Goal: Information Seeking & Learning: Stay updated

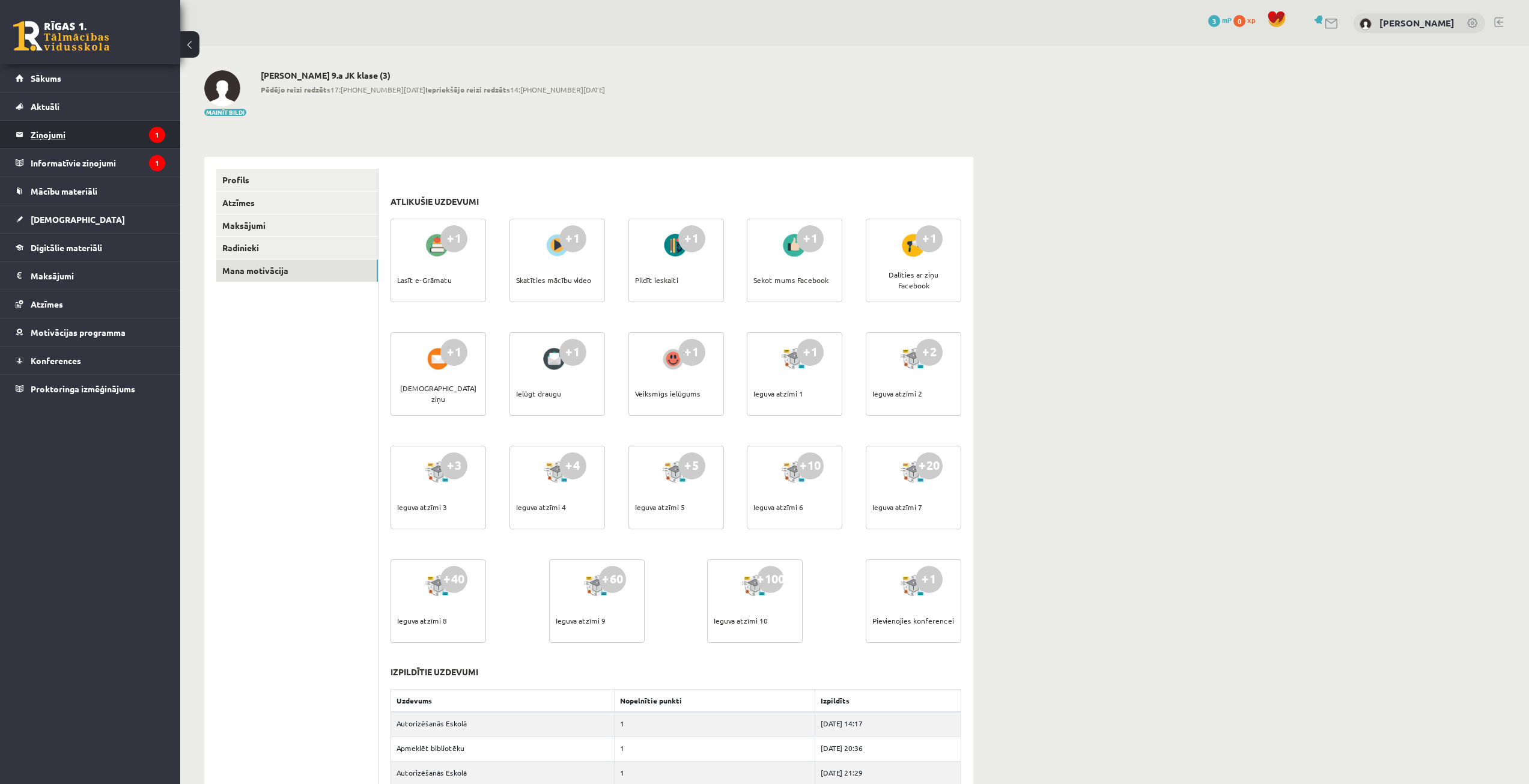
click at [60, 139] on legend "Ziņojumi 1" at bounding box center [98, 134] width 134 height 28
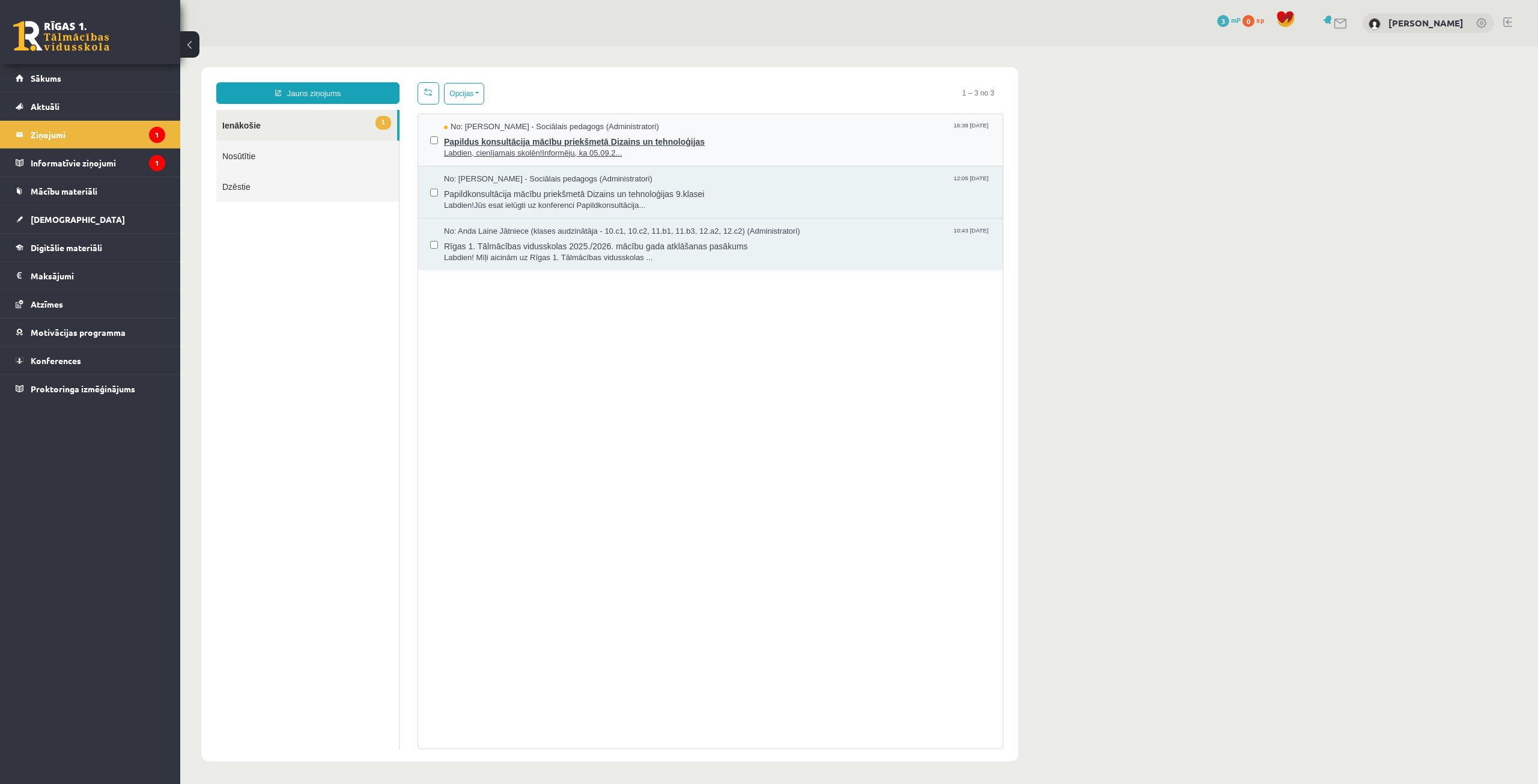
click at [603, 149] on span "Labdien, cienījamais skolēn!Informēju, ka 05.09.2..." at bounding box center [717, 154] width 547 height 12
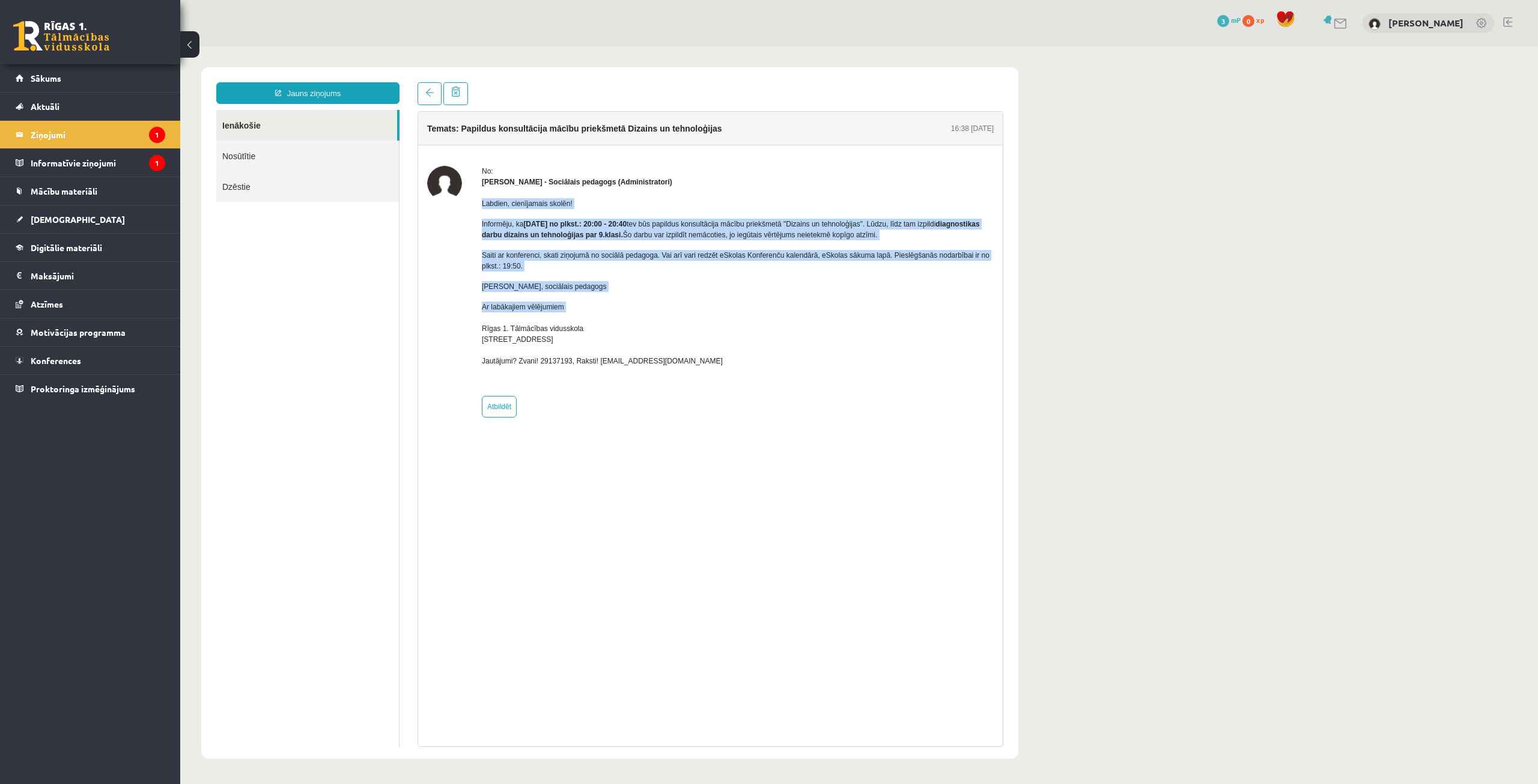
drag, startPoint x: 670, startPoint y: 312, endPoint x: 479, endPoint y: 200, distance: 221.4
click at [479, 200] on div "No: [PERSON_NAME] - Sociālais pedagogs (Administratori) Labdien, cienījamais sk…" at bounding box center [711, 292] width 567 height 252
copy div "Labdien, cienījamais skolēn! Informēju, ka [DATE] no plkst.: 20:00 - 20:40 tev …"
click at [660, 319] on p "Ar labākajiem vēlējumiem Rīgas 1. Tālmācības vidusskola [STREET_ADDRESS]? Zvani…" at bounding box center [738, 334] width 512 height 65
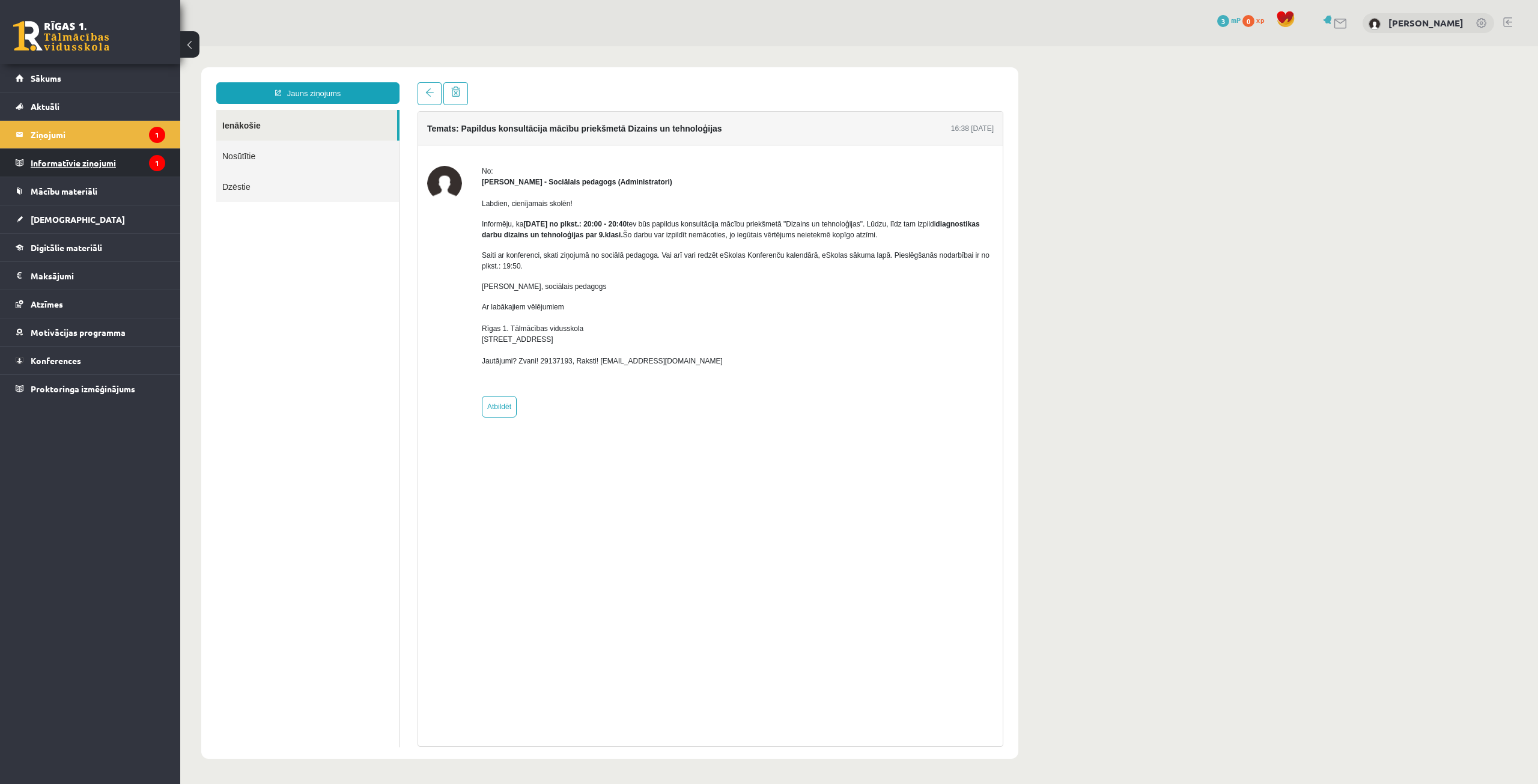
click at [85, 161] on legend "Informatīvie ziņojumi 1" at bounding box center [98, 163] width 134 height 28
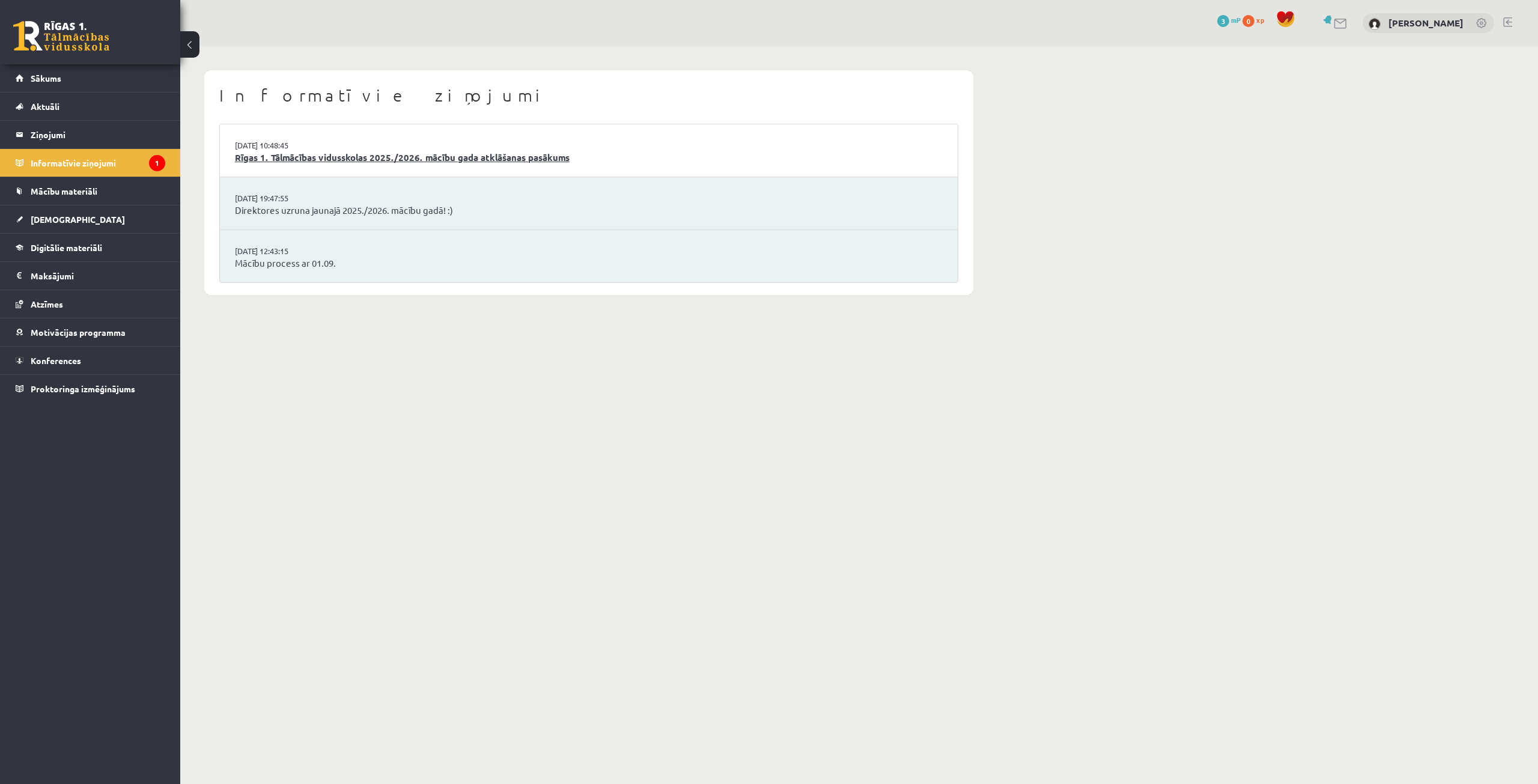
click at [497, 153] on link "Rīgas 1. Tālmācības vidusskolas 2025./2026. mācību gada atklāšanas pasākums" at bounding box center [589, 158] width 708 height 14
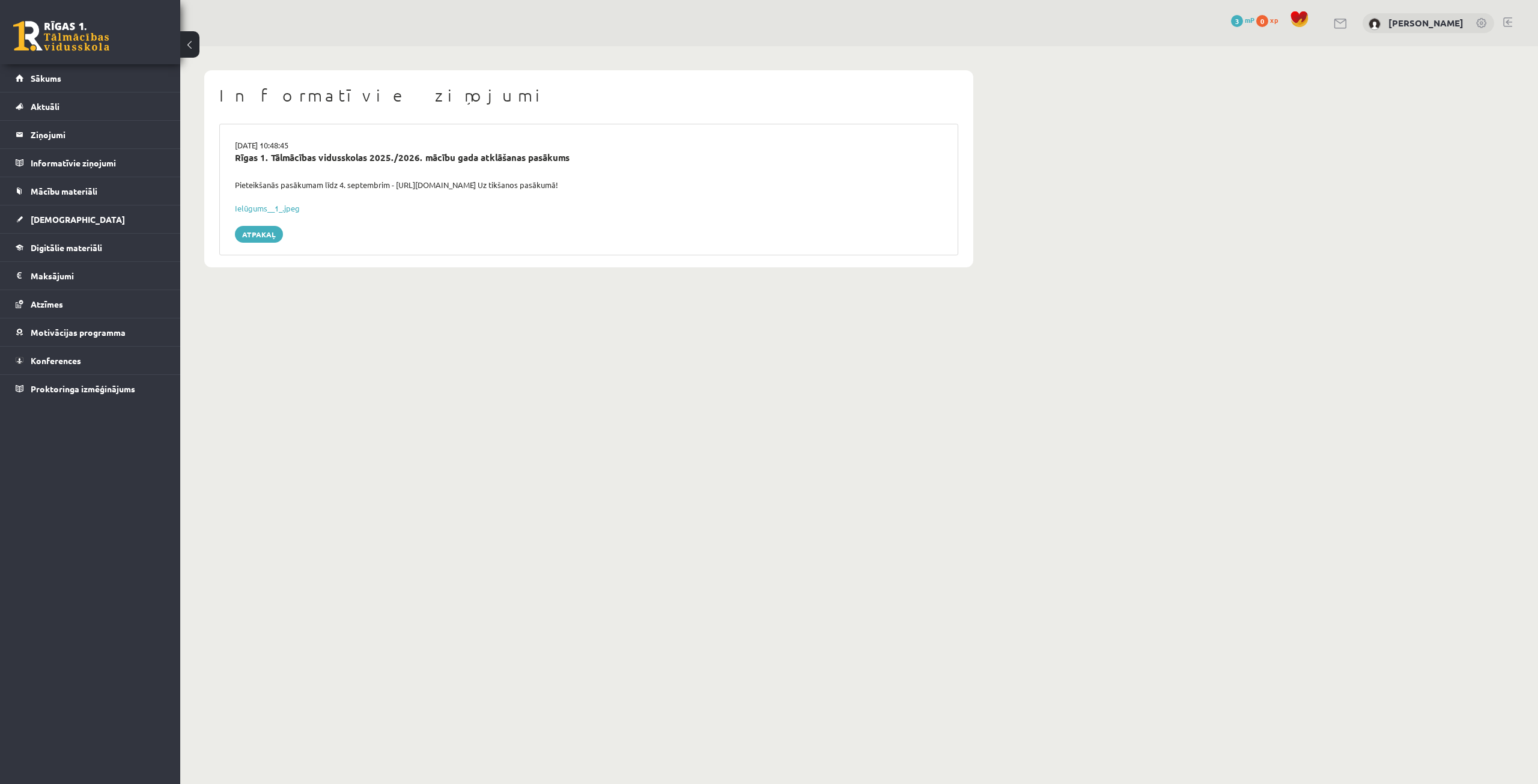
drag, startPoint x: 235, startPoint y: 159, endPoint x: 636, endPoint y: 186, distance: 401.9
click at [638, 186] on div "02.09.2025 10:48:45 Rīgas 1. Tālmācības vidusskolas 2025./2026. mācību gada atk…" at bounding box center [589, 190] width 739 height 132
copy div "Rīgas 1. Tālmācības vidusskolas 2025./2026. mācību gada atklāšanas pasākums Pie…"
click at [377, 353] on body "0 Dāvanas 3 mP 0 xp Alekss Kozlovskis Sākums Aktuāli Kā mācīties eSKOLĀ Kontakt…" at bounding box center [769, 392] width 1538 height 784
click at [66, 129] on legend "Ziņojumi 0" at bounding box center [98, 134] width 134 height 28
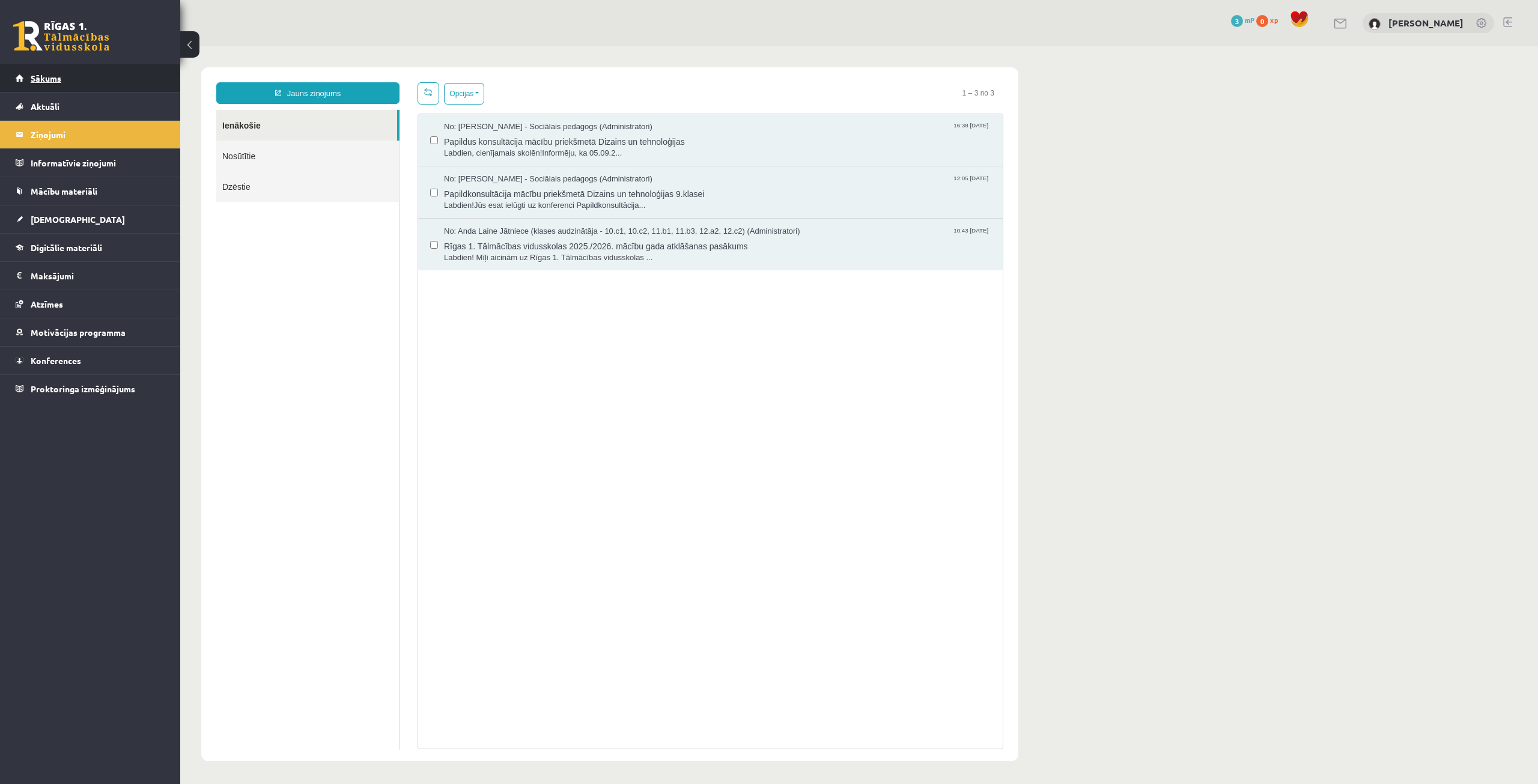
click at [59, 81] on span "Sākums" at bounding box center [46, 78] width 31 height 11
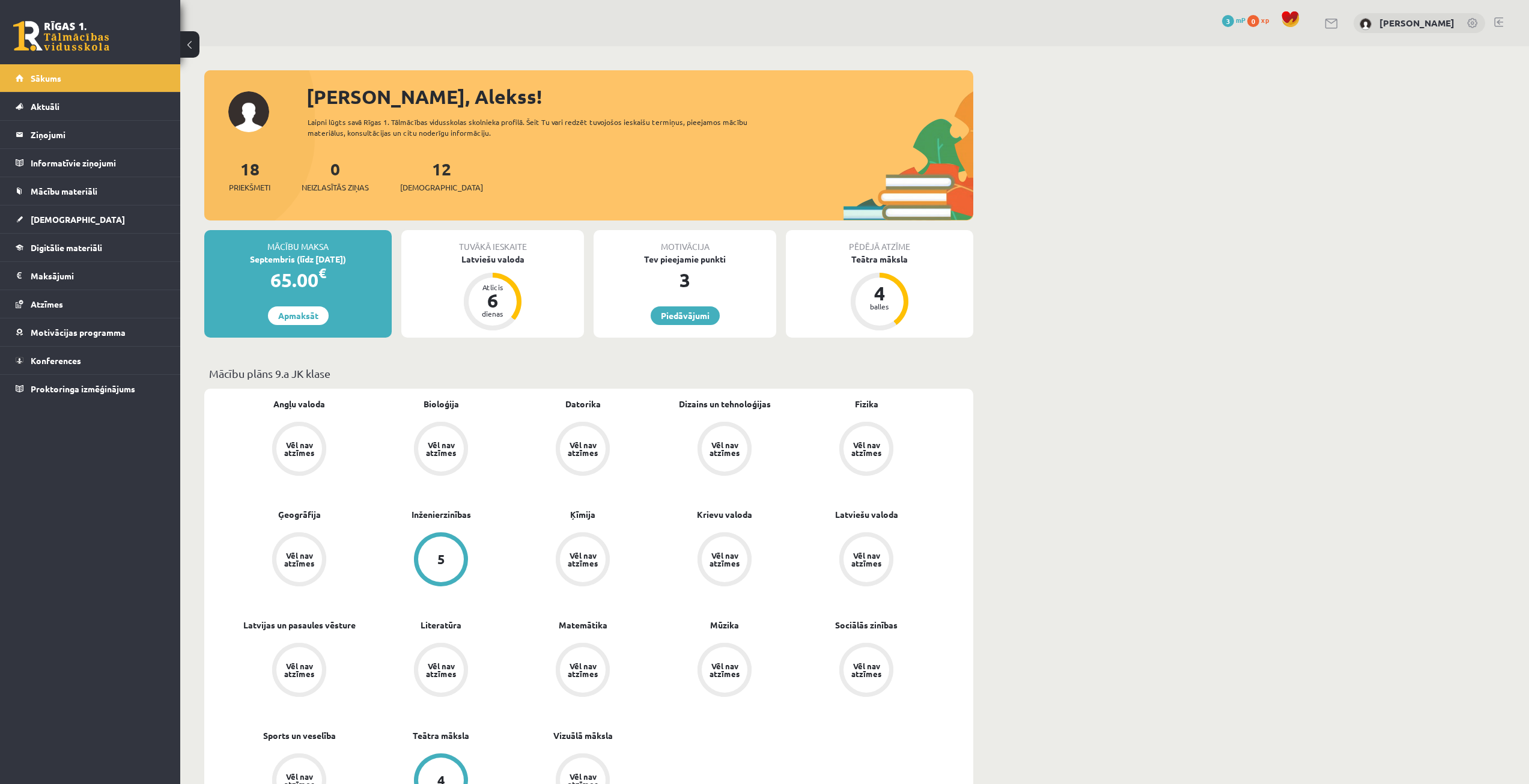
scroll to position [60, 0]
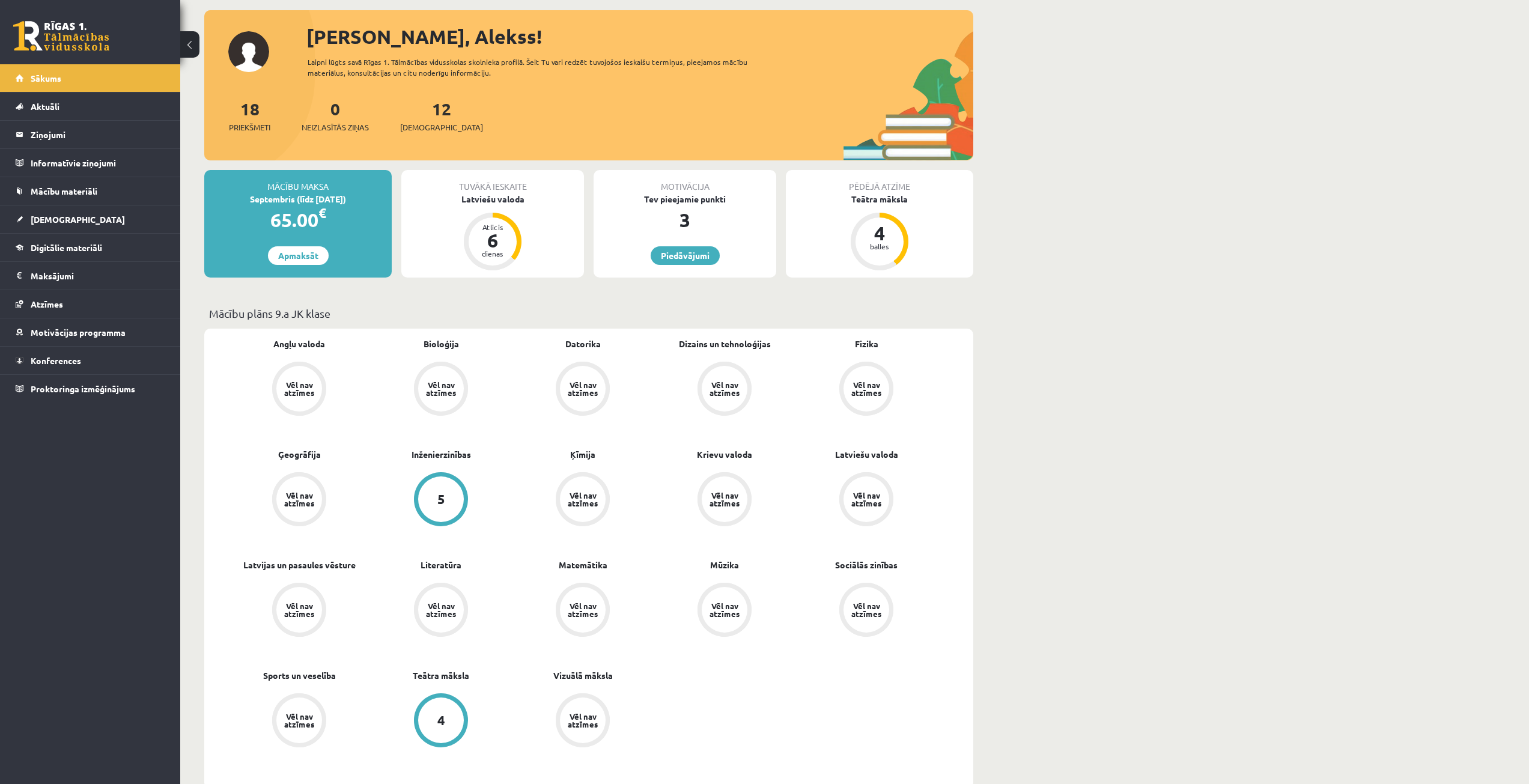
click at [722, 386] on div "Vēl nav atzīmes" at bounding box center [724, 389] width 33 height 15
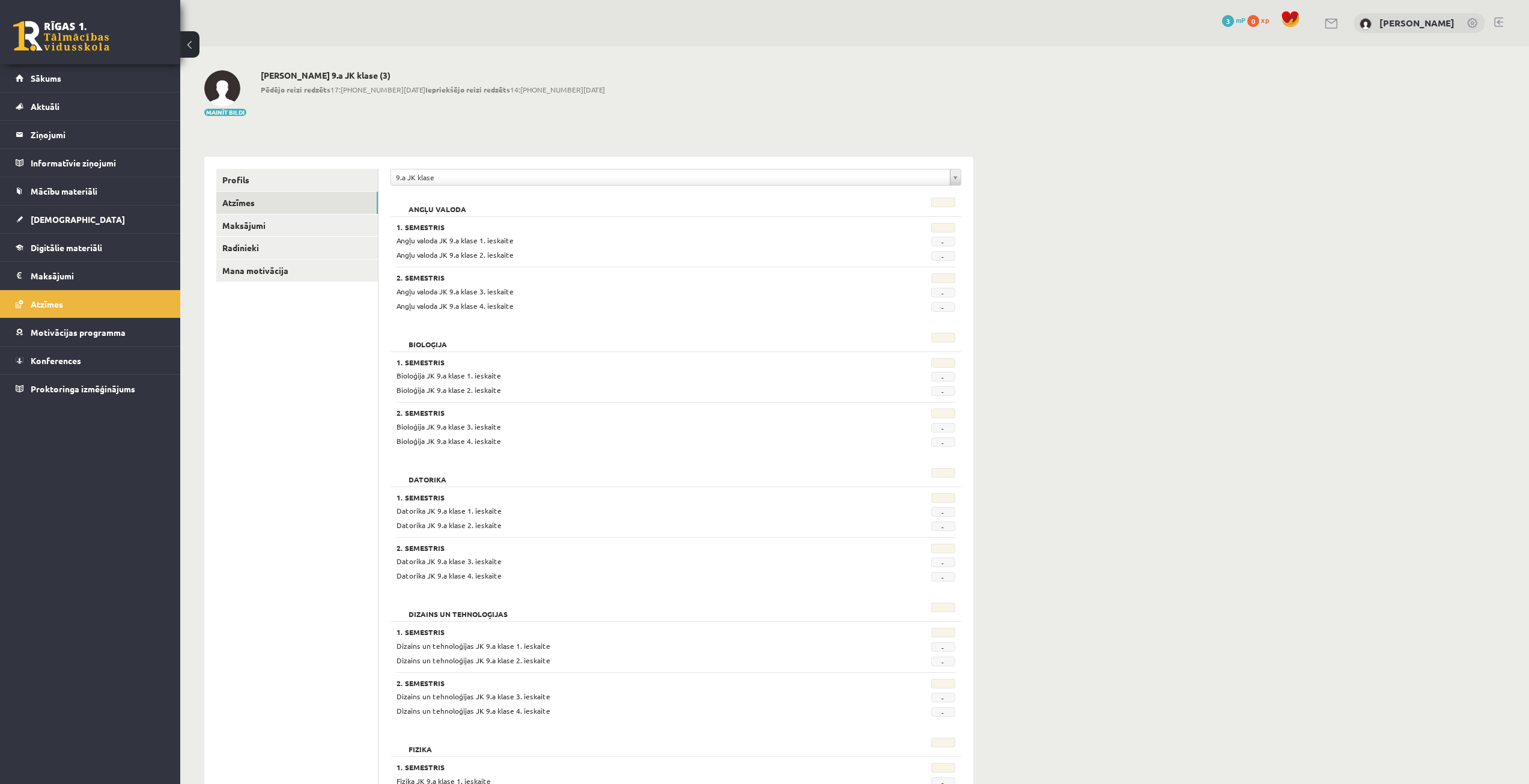
click at [441, 237] on span "Angļu valoda JK 9.a klase 1. ieskaite" at bounding box center [455, 240] width 117 height 10
click at [465, 247] on div "Angļu valoda JK 9.a klase 1. ieskaite - Angļu valoda JK 9.a klase 2. ieskaite -" at bounding box center [675, 248] width 559 height 26
click at [462, 267] on div "2. Semestris Angļu valoda JK 9.a klase 3. ieskaite - Angļu valoda JK 9.a klase …" at bounding box center [675, 289] width 559 height 44
click at [120, 281] on legend "Maksājumi 0" at bounding box center [98, 276] width 134 height 28
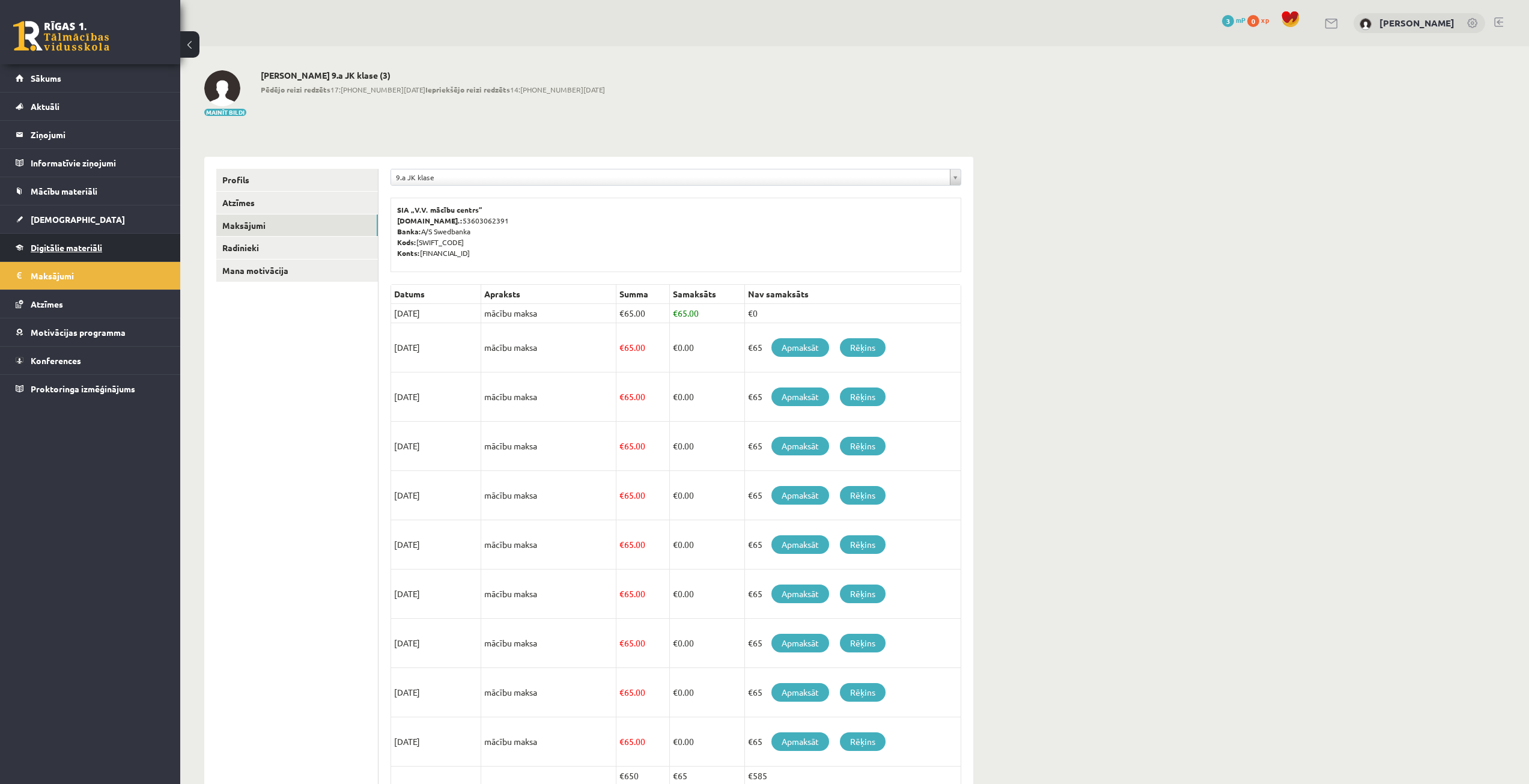
click at [117, 253] on link "Digitālie materiāli" at bounding box center [90, 247] width 150 height 28
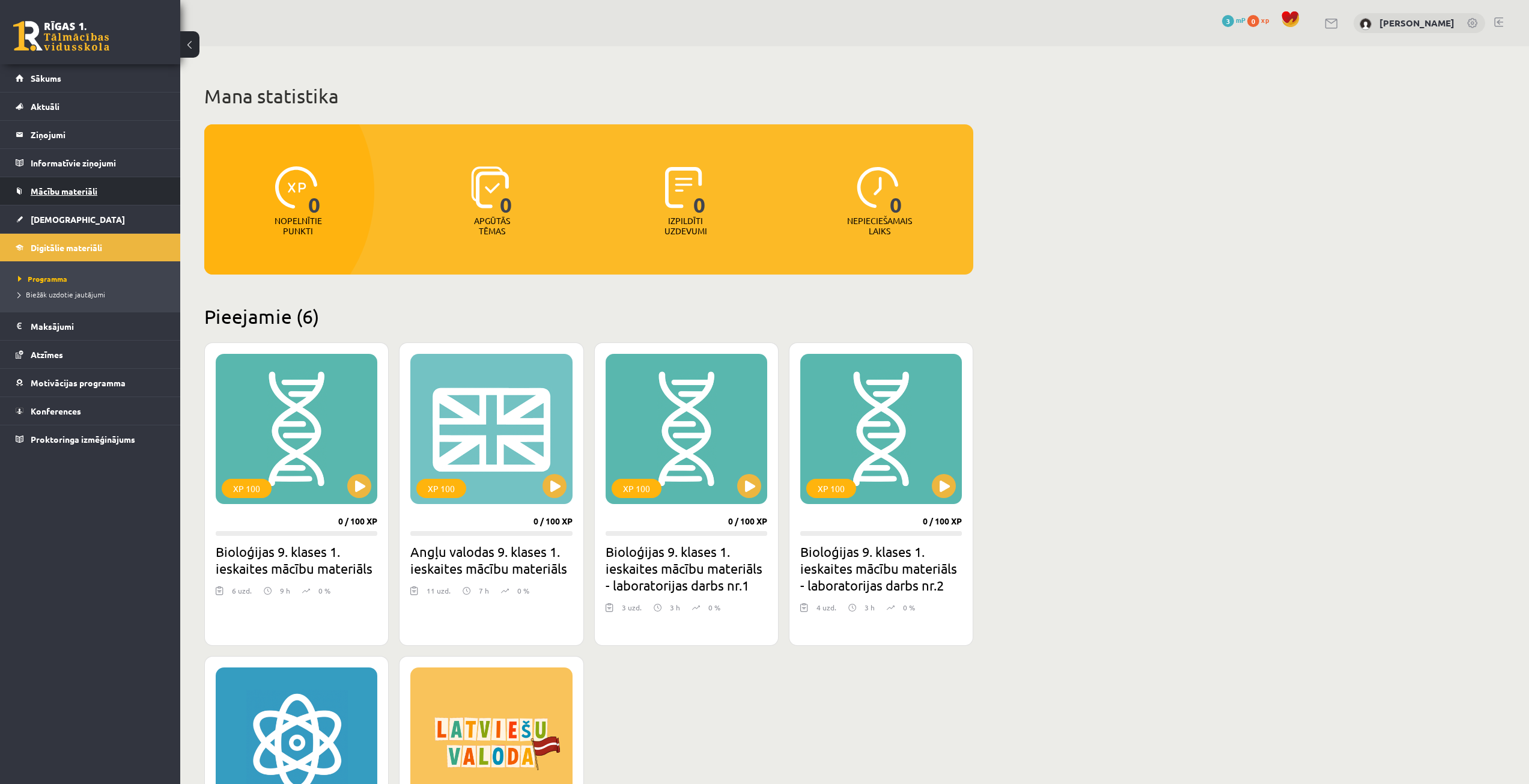
click at [99, 180] on link "Mācību materiāli" at bounding box center [90, 191] width 150 height 28
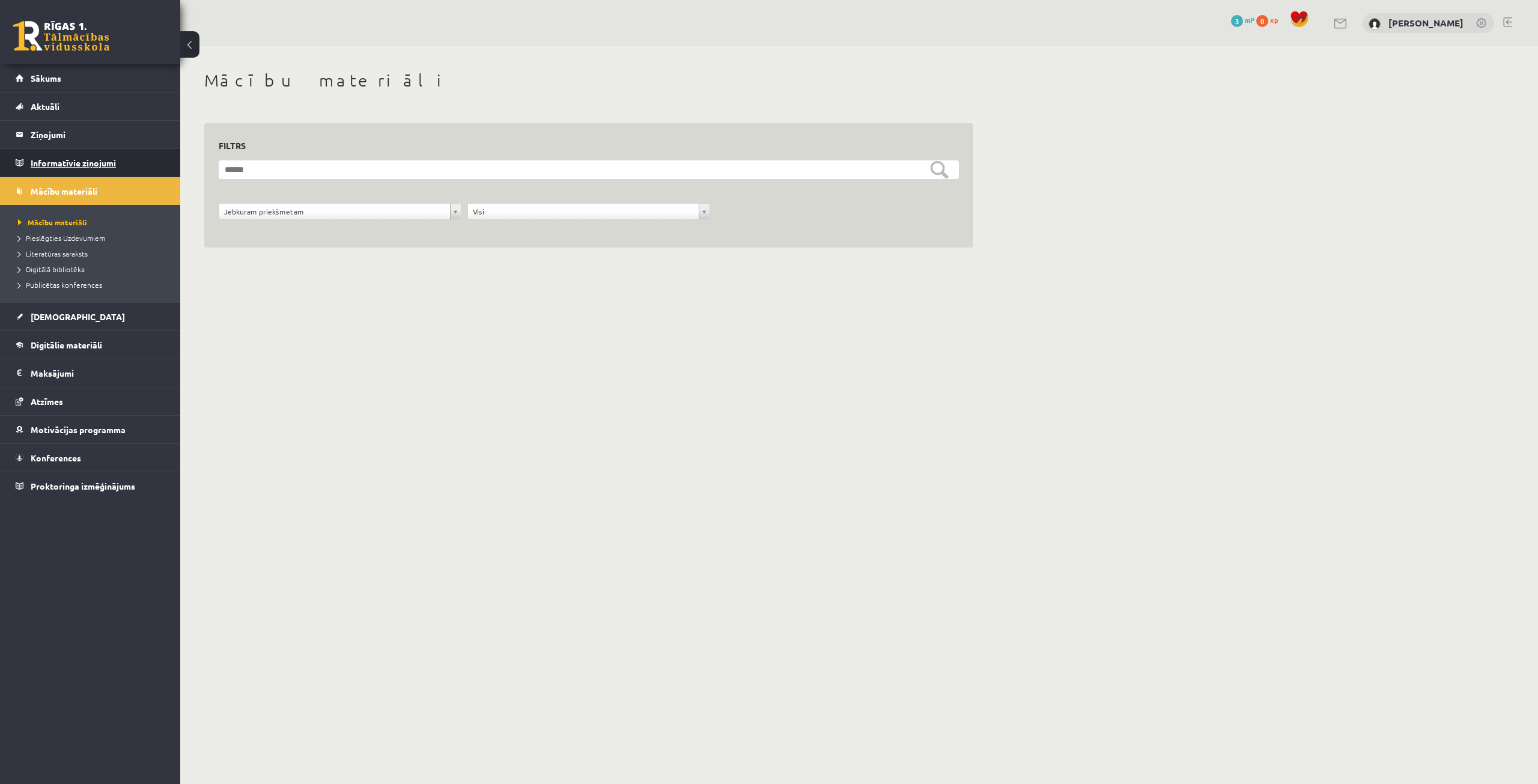
click at [112, 154] on legend "Informatīvie ziņojumi 0" at bounding box center [98, 163] width 134 height 28
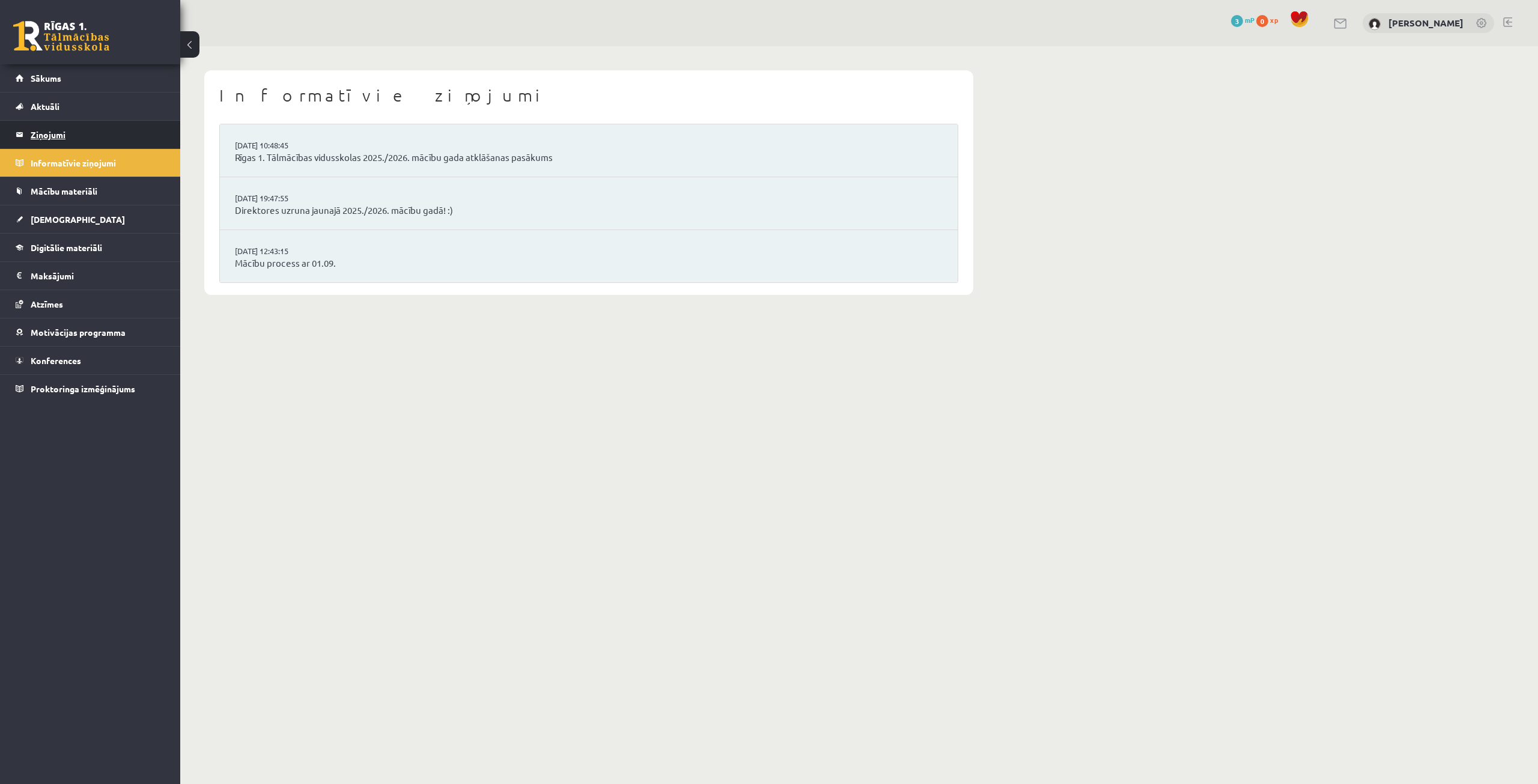
click at [114, 138] on legend "Ziņojumi 0" at bounding box center [98, 134] width 134 height 28
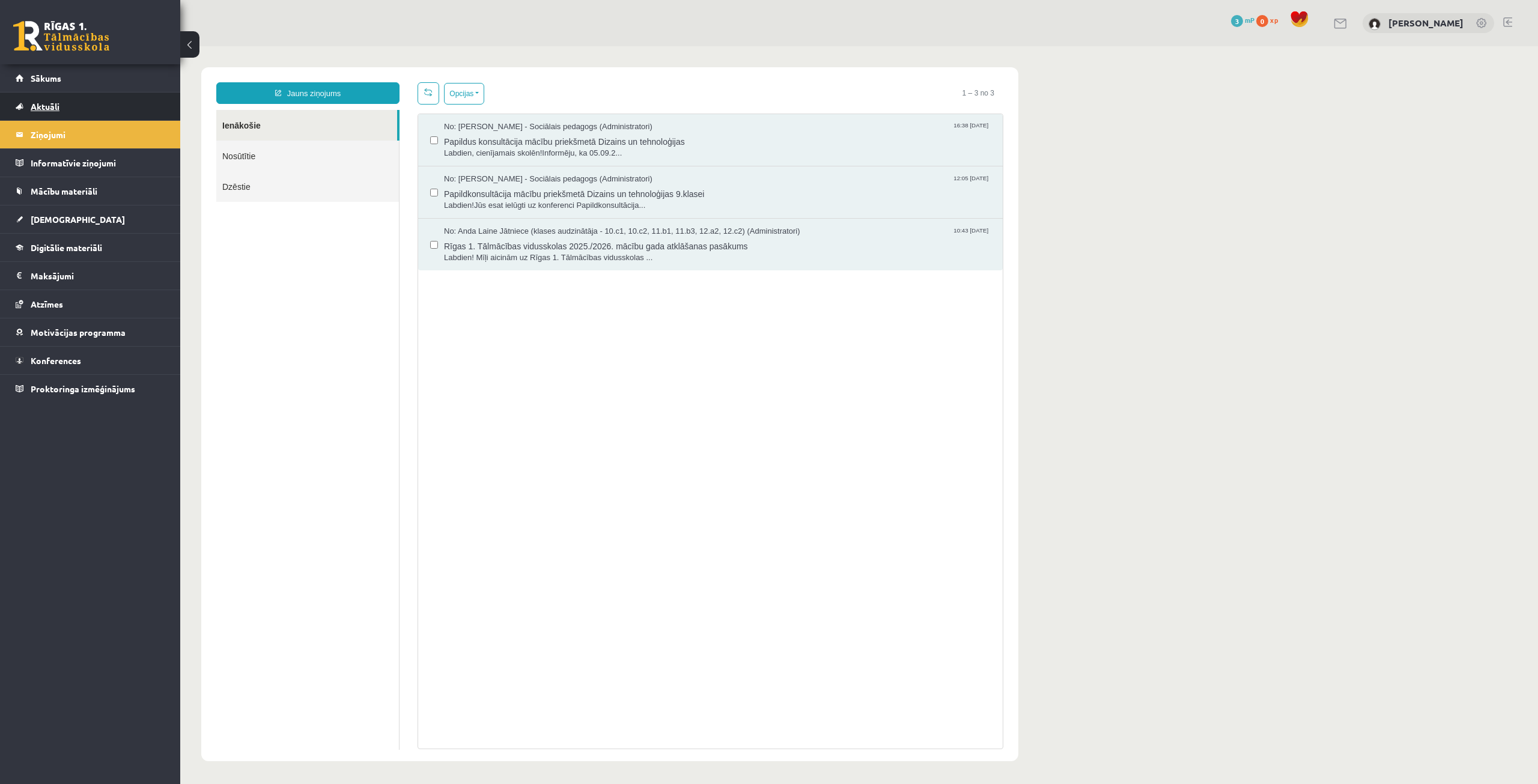
click at [120, 109] on link "Aktuāli" at bounding box center [90, 106] width 150 height 28
